Goal: Task Accomplishment & Management: Use online tool/utility

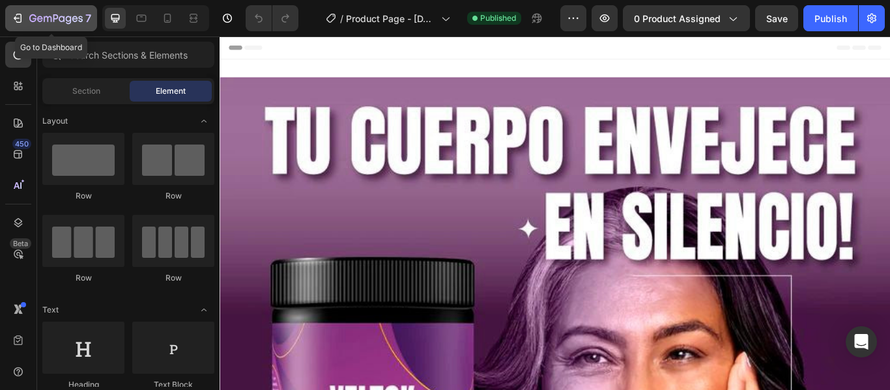
click at [56, 18] on icon "button" at bounding box center [55, 18] width 5 height 8
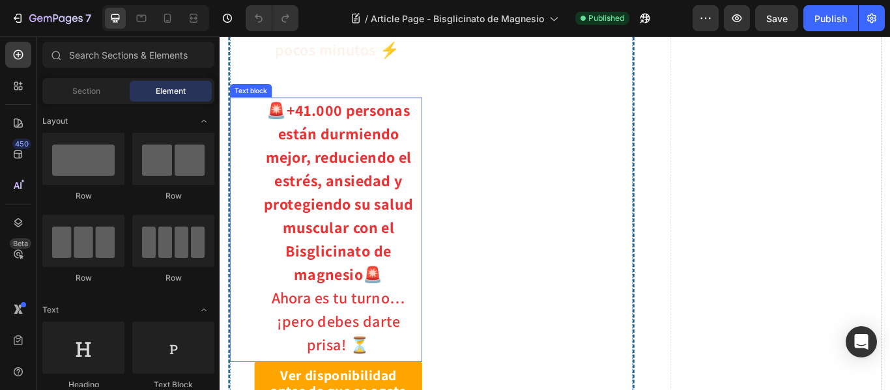
scroll to position [521, 0]
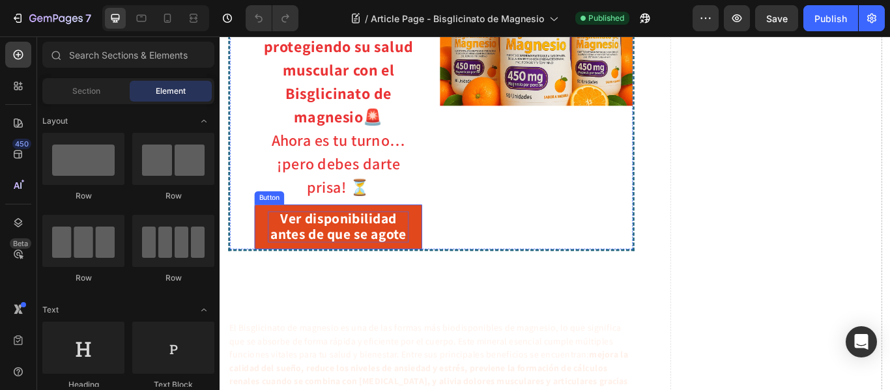
click at [386, 265] on strong "Ver disponibilidad antes de que se agote" at bounding box center [357, 257] width 159 height 40
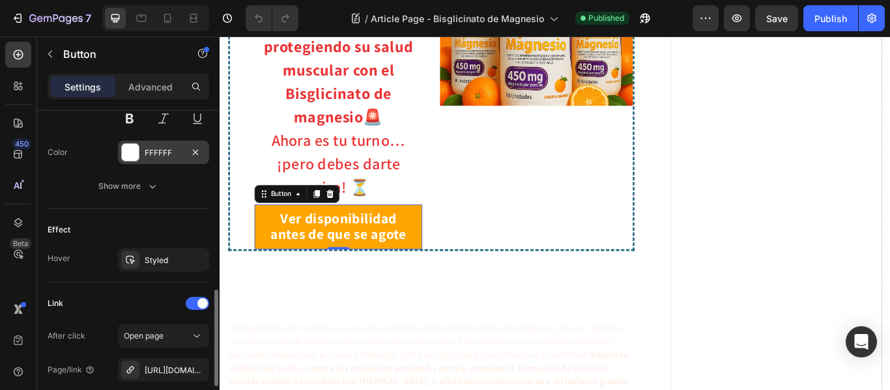
scroll to position [720, 0]
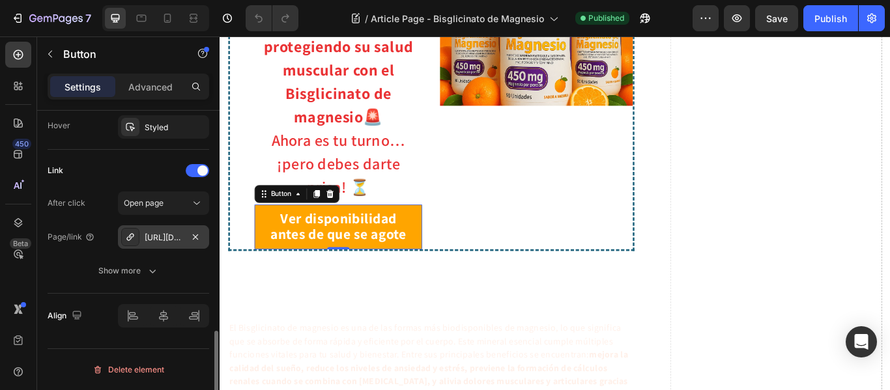
click at [154, 233] on div "https://bypluss.co/bisglicinato-de-magnesio" at bounding box center [164, 238] width 38 height 12
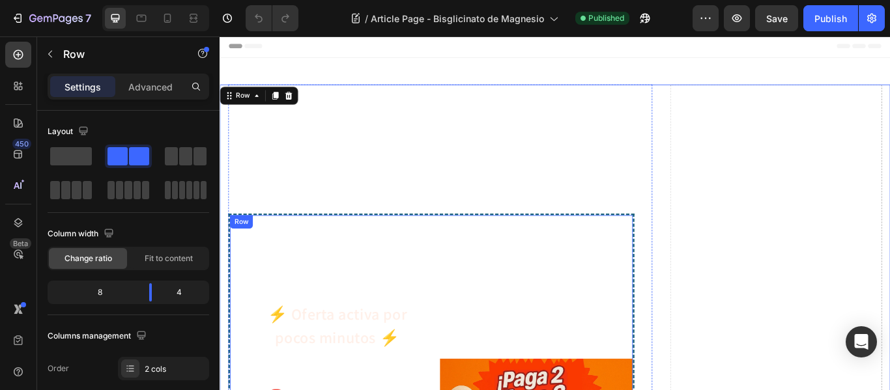
scroll to position [0, 0]
